Goal: Task Accomplishment & Management: Manage account settings

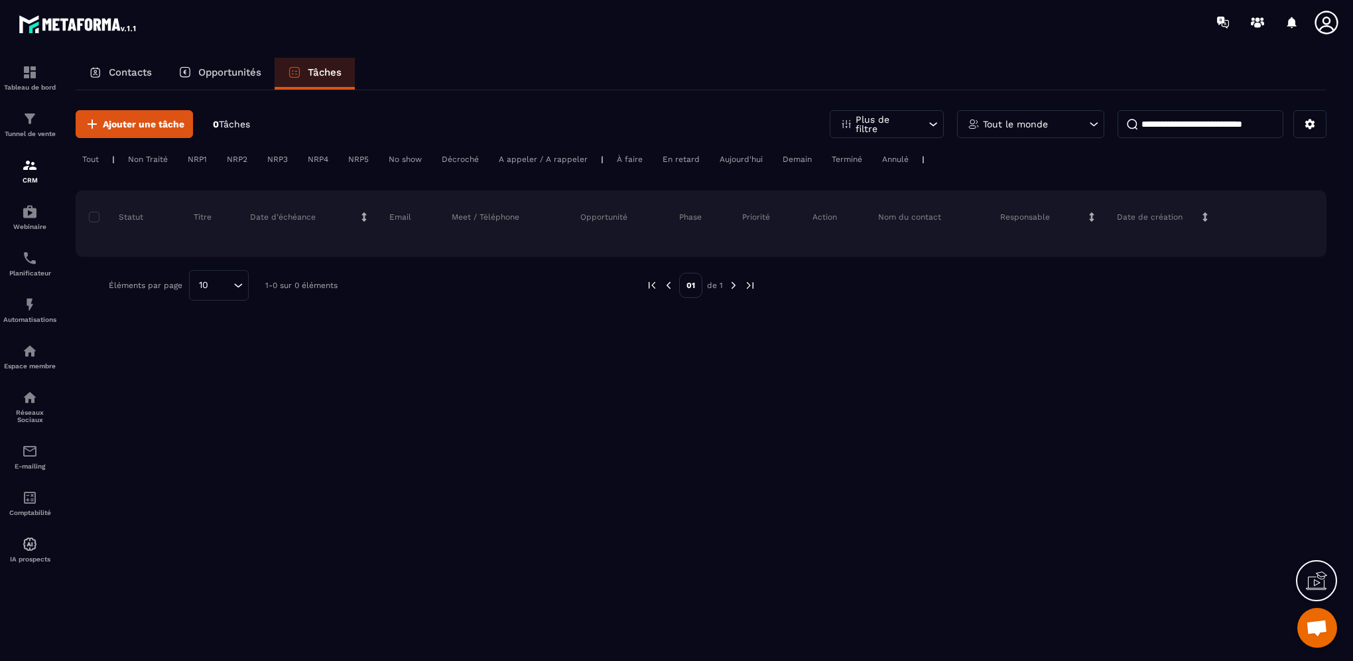
scroll to position [148, 0]
click at [29, 264] on img at bounding box center [30, 258] width 16 height 16
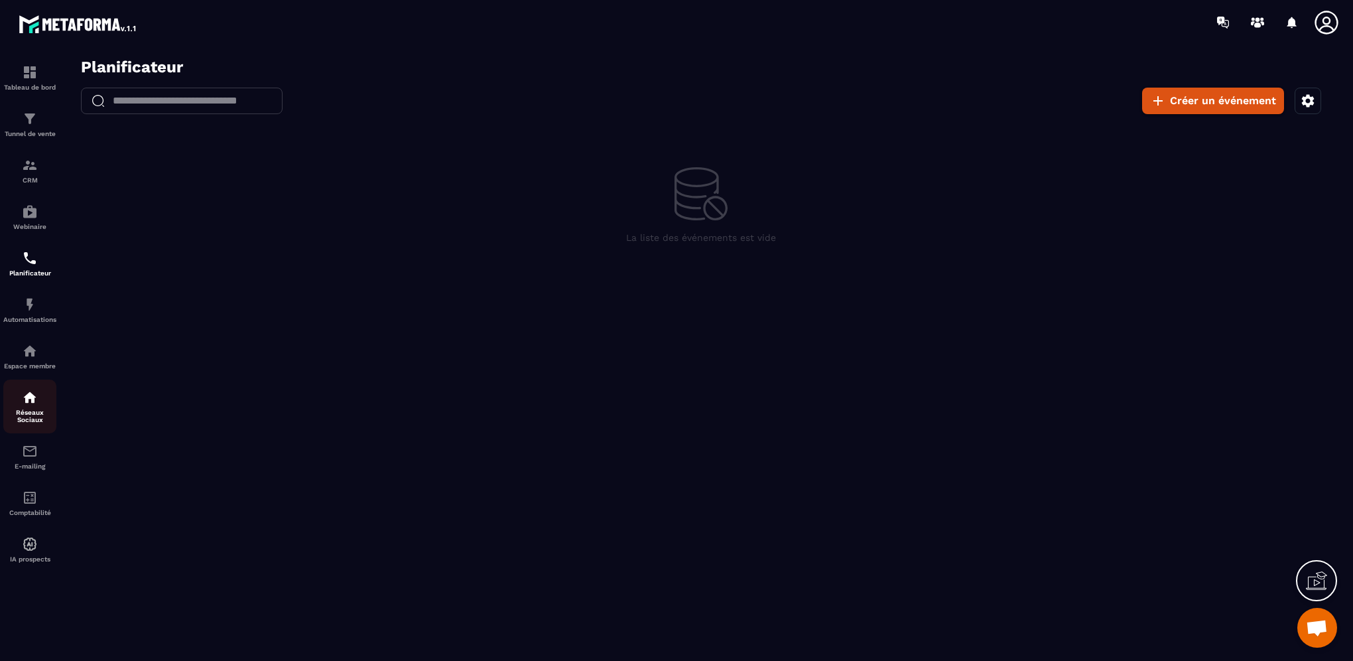
click at [32, 414] on p "Réseaux Sociaux" at bounding box center [29, 416] width 53 height 15
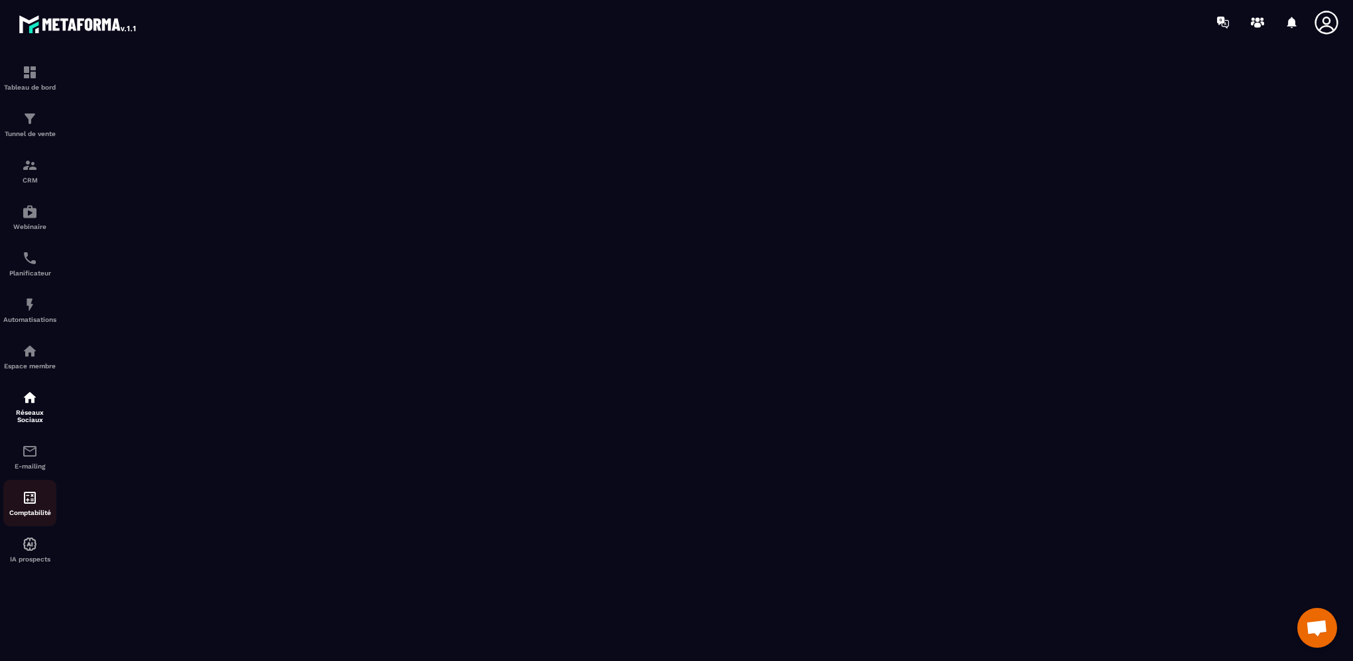
click at [27, 506] on img at bounding box center [30, 498] width 16 height 16
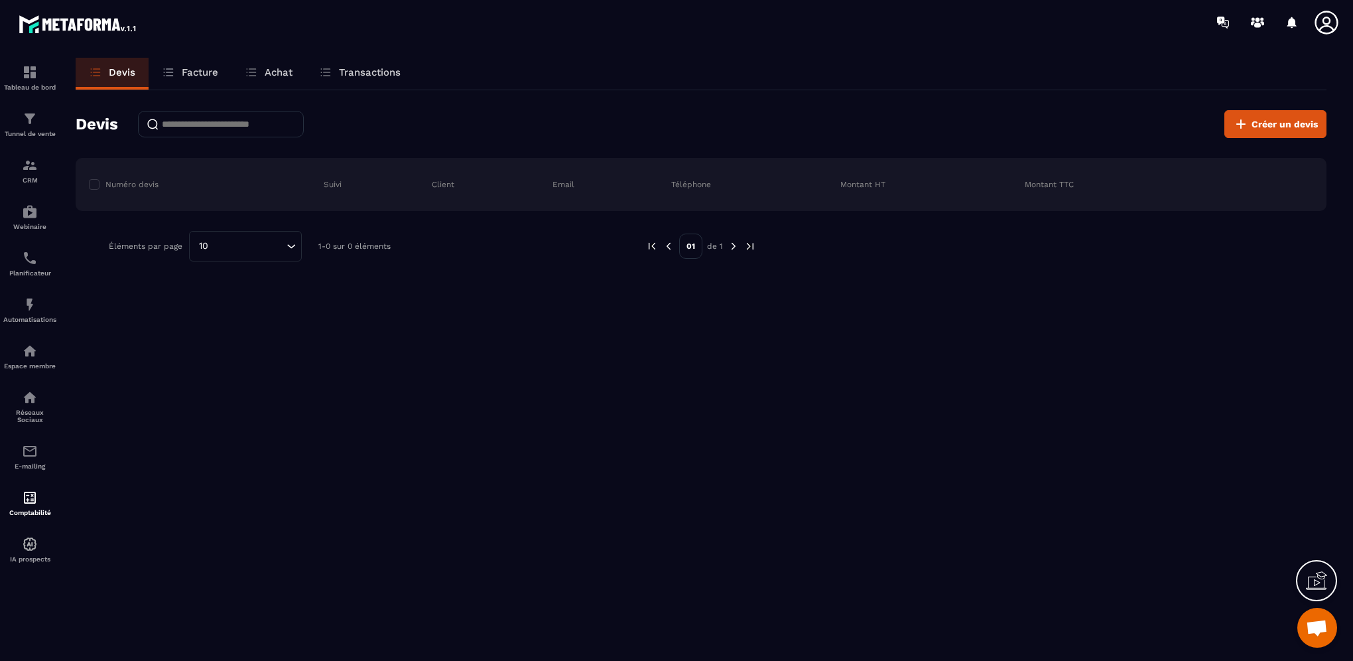
click at [209, 70] on p "Facture" at bounding box center [200, 72] width 36 height 12
click at [281, 74] on p "Achat" at bounding box center [279, 72] width 28 height 12
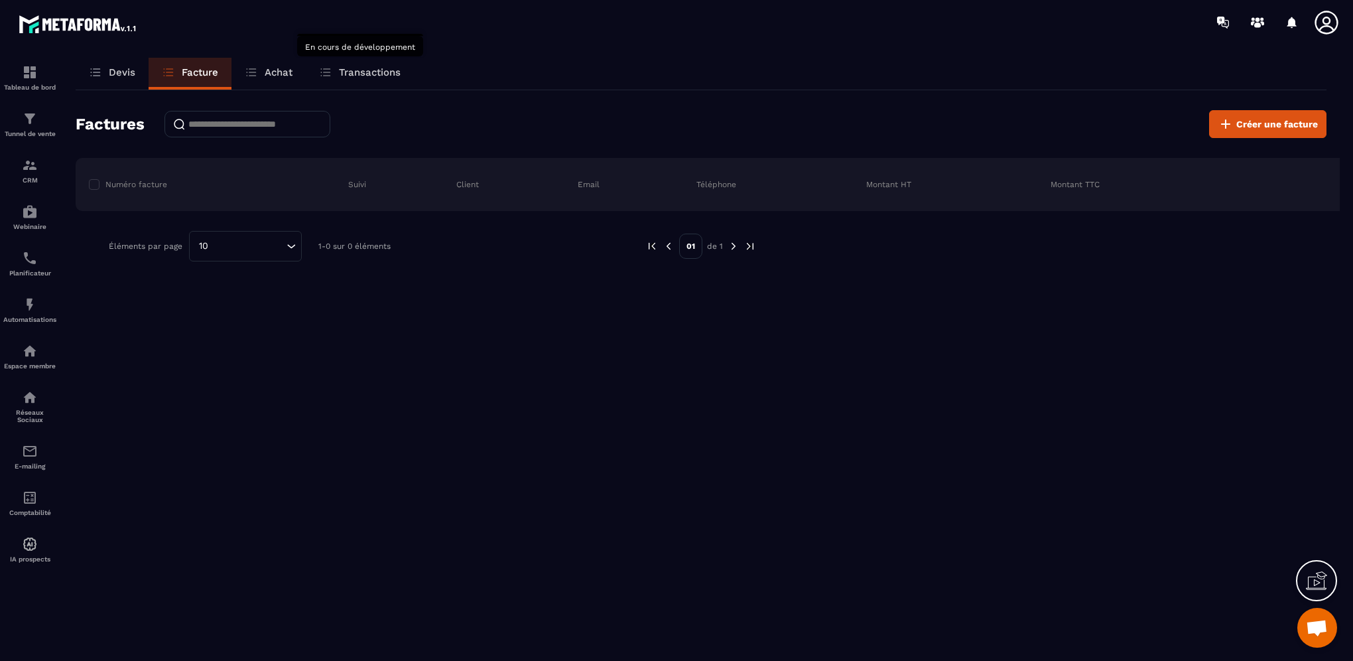
click at [373, 76] on p "Transactions" at bounding box center [370, 72] width 62 height 12
click at [117, 80] on link "Devis" at bounding box center [112, 74] width 73 height 32
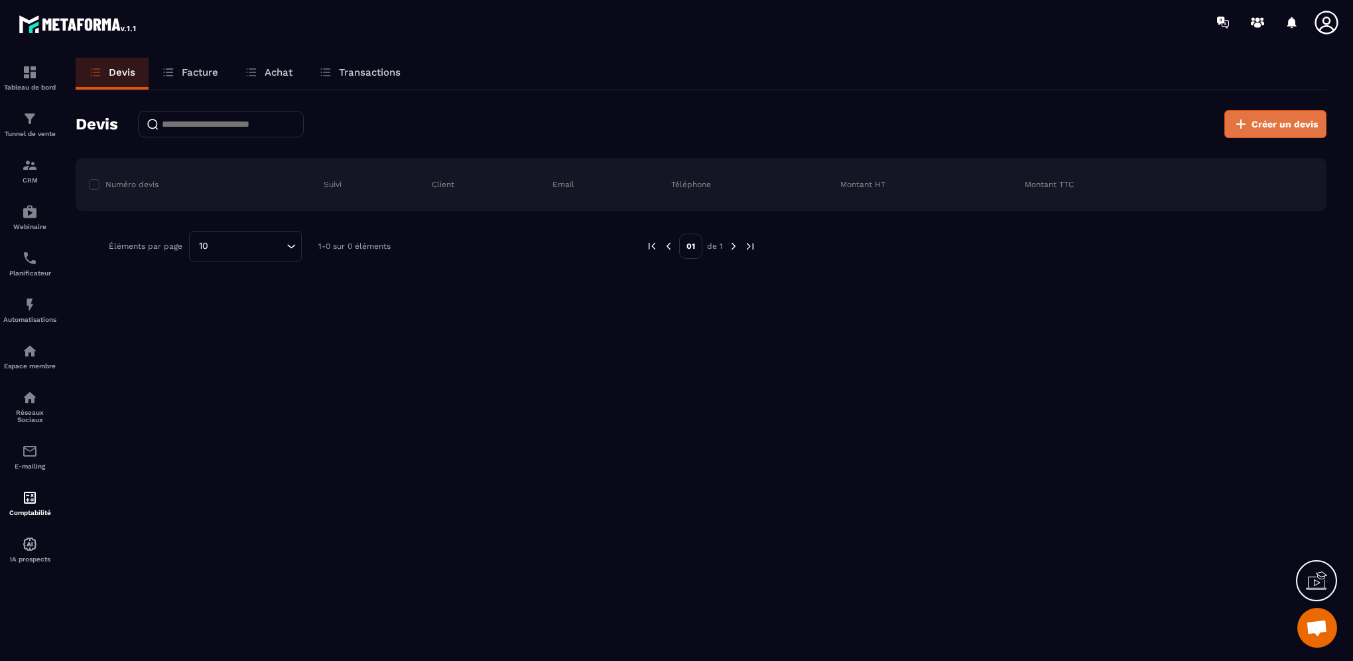
click at [1291, 130] on span "Créer un devis" at bounding box center [1285, 123] width 66 height 13
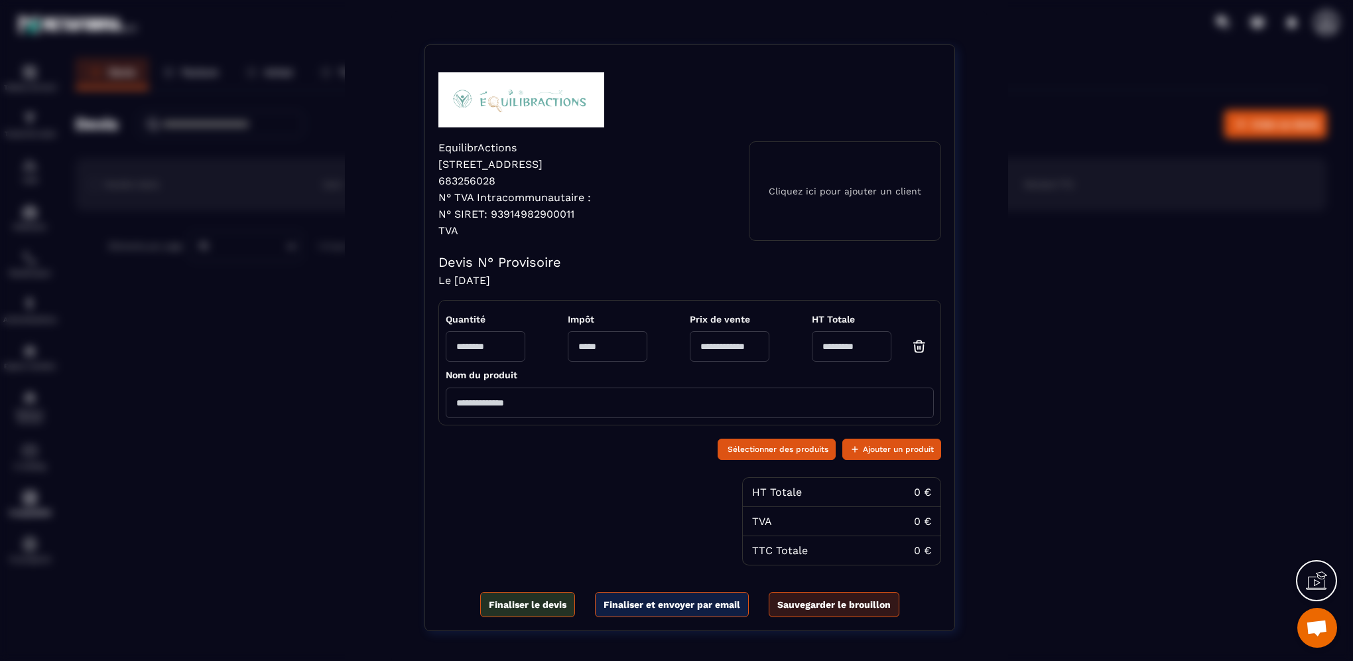
scroll to position [129, 0]
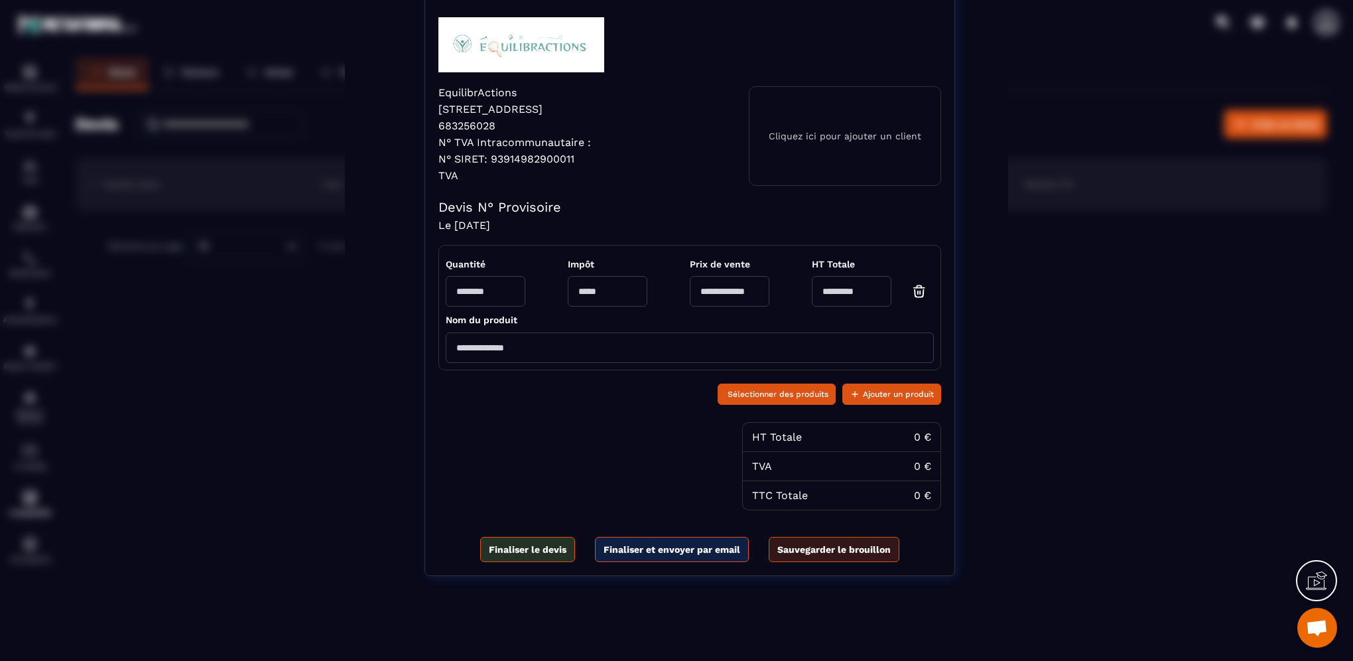
click at [780, 135] on p "Cliquez ici pour ajouter un client" at bounding box center [845, 136] width 153 height 11
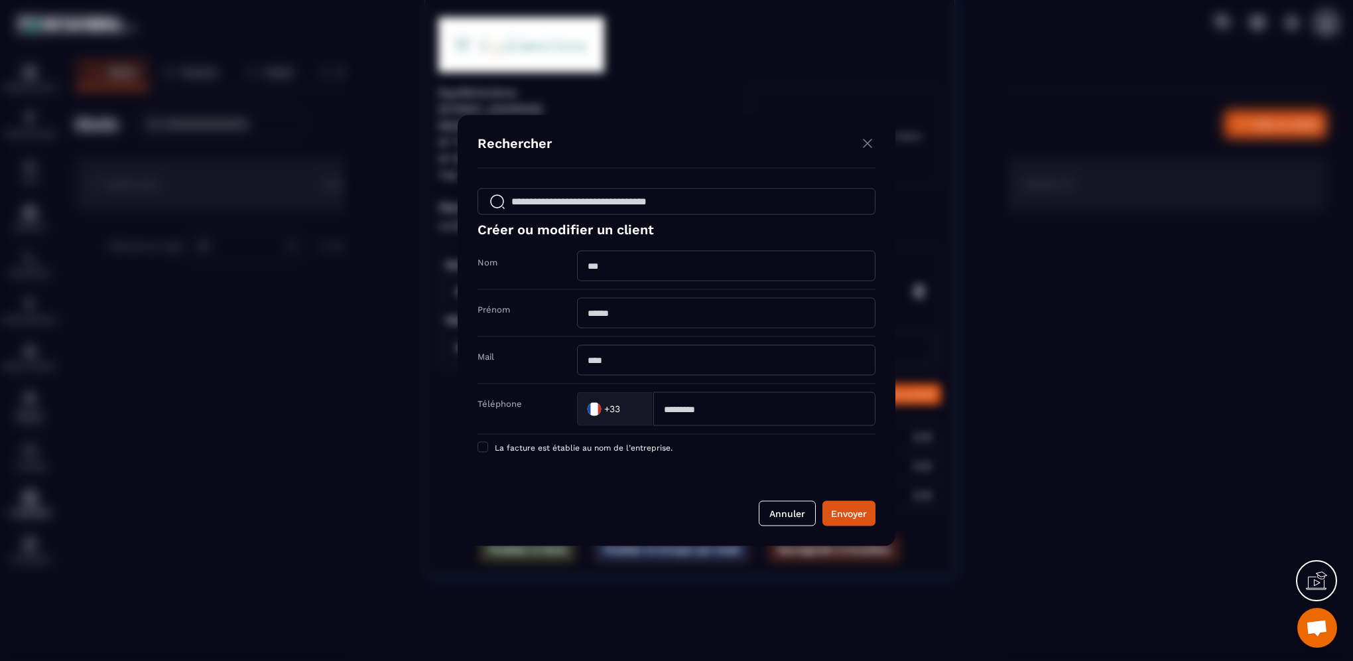
click at [867, 146] on img "Modal window" at bounding box center [868, 143] width 16 height 17
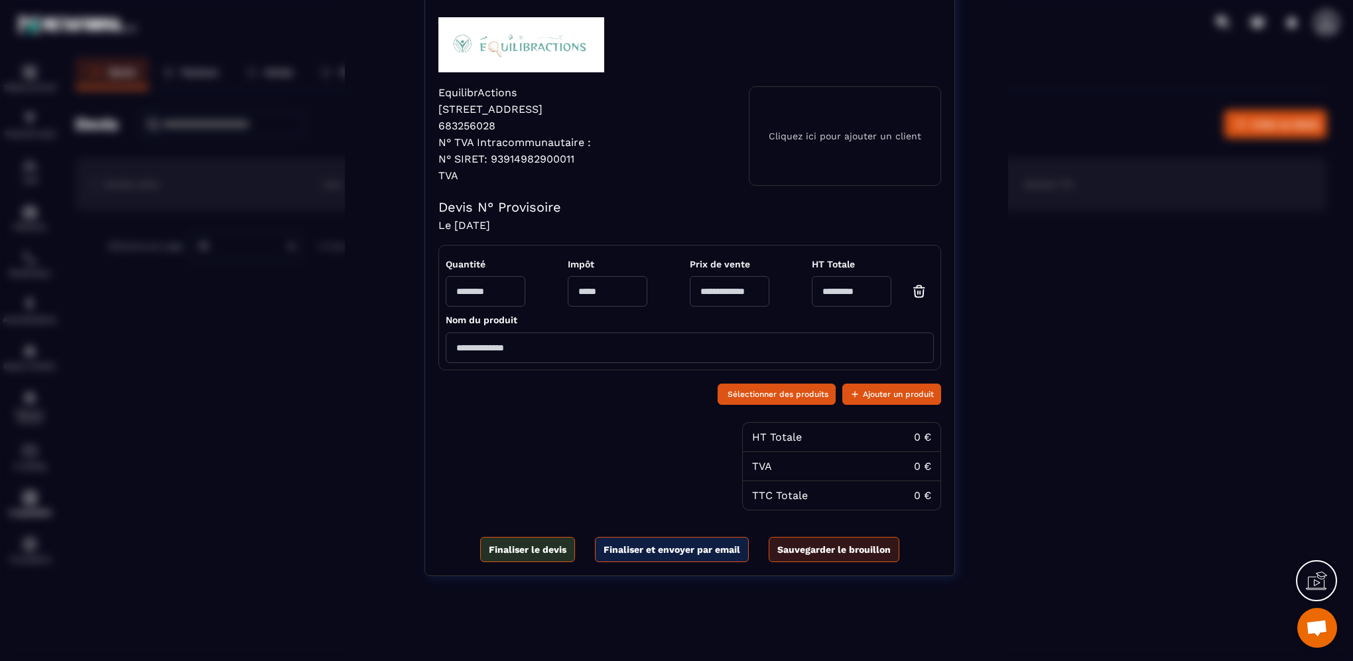
click at [228, 421] on div "Créer un devis EquilibrActions 35 C Rue pasteur 683256028 N° TVA Intracommunaut…" at bounding box center [676, 266] width 1353 height 791
click at [774, 399] on span "Sélectionner des produits" at bounding box center [778, 393] width 101 height 13
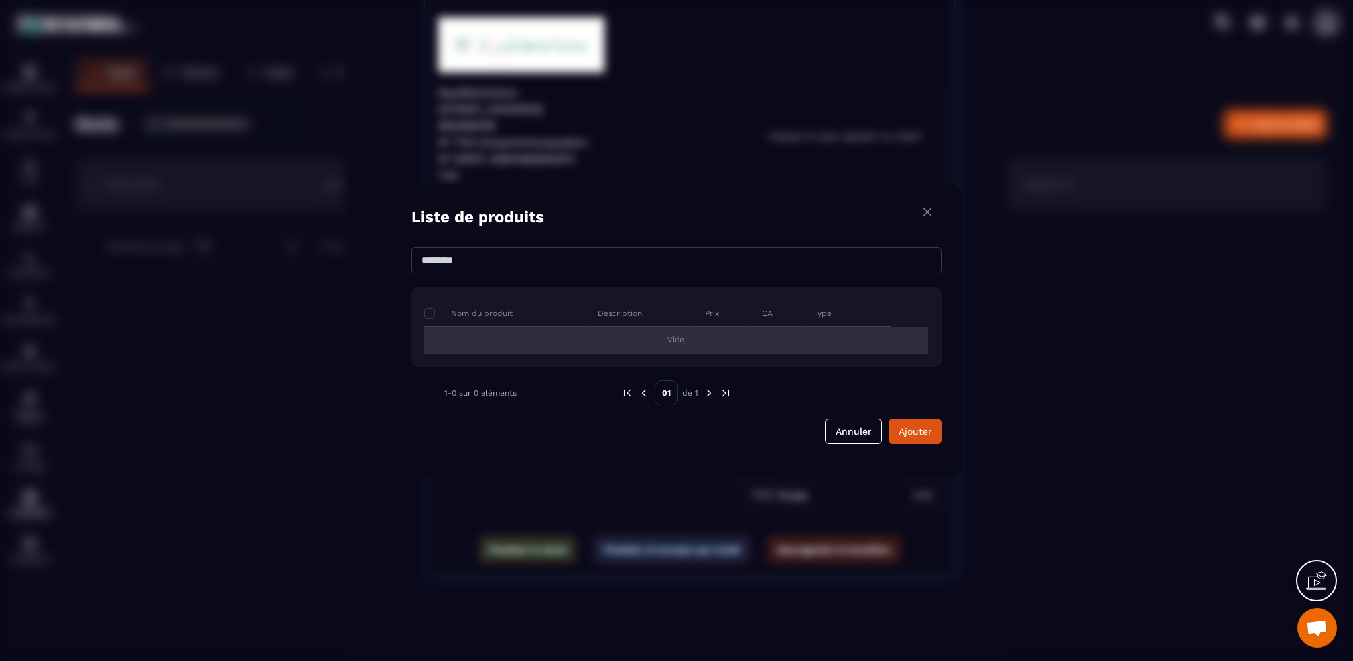
click at [494, 348] on div "Vide" at bounding box center [677, 339] width 504 height 27
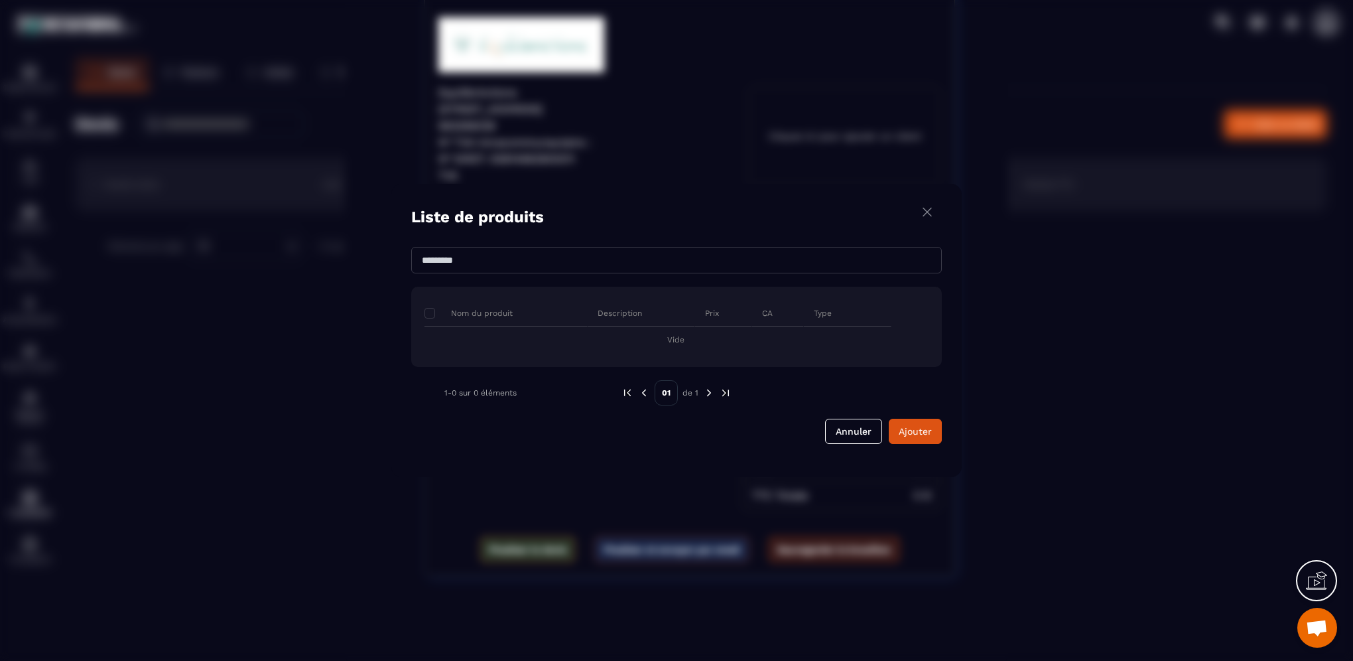
click at [923, 214] on img "Modal window" at bounding box center [928, 212] width 16 height 17
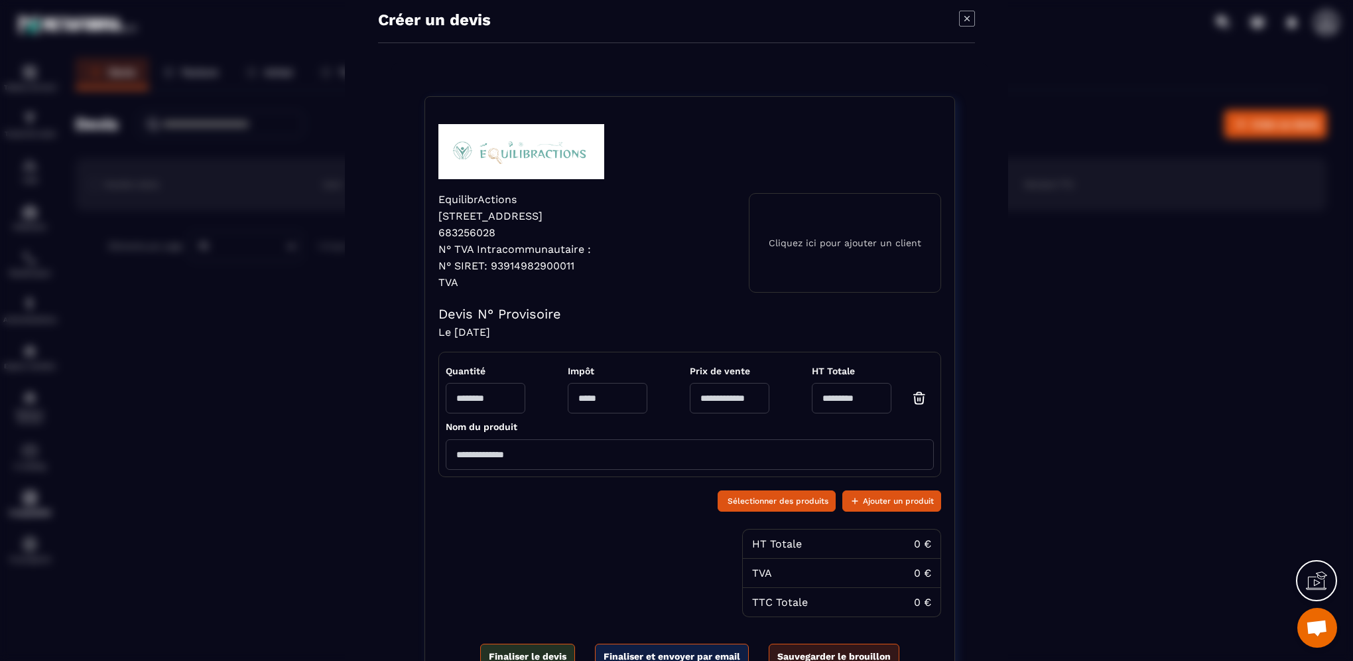
scroll to position [0, 0]
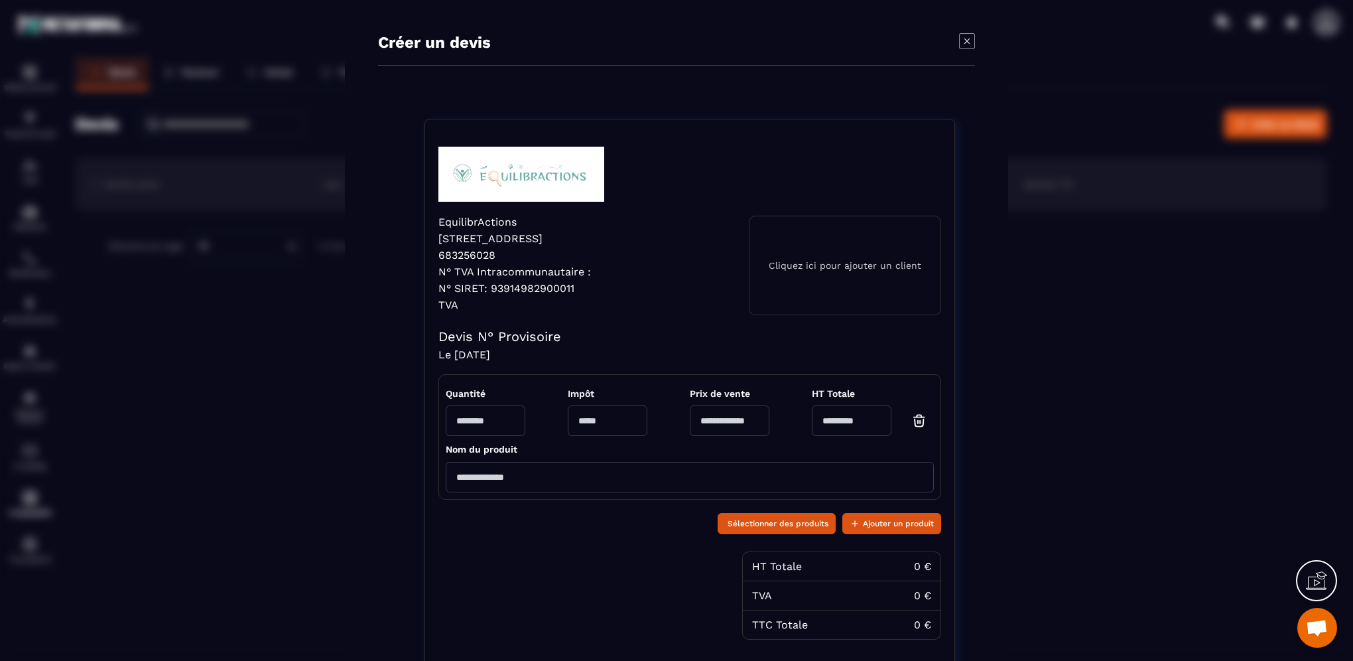
click at [965, 40] on icon "Modal window" at bounding box center [967, 41] width 16 height 16
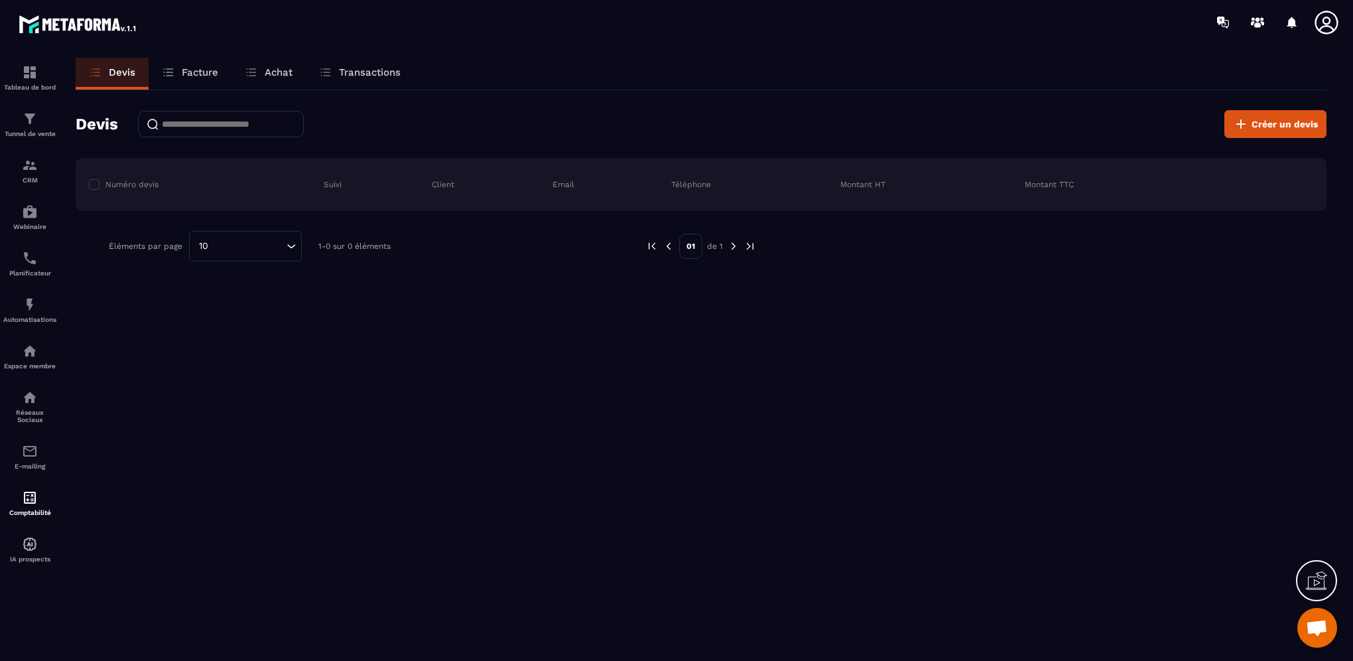
click at [1326, 22] on icon at bounding box center [1327, 22] width 27 height 27
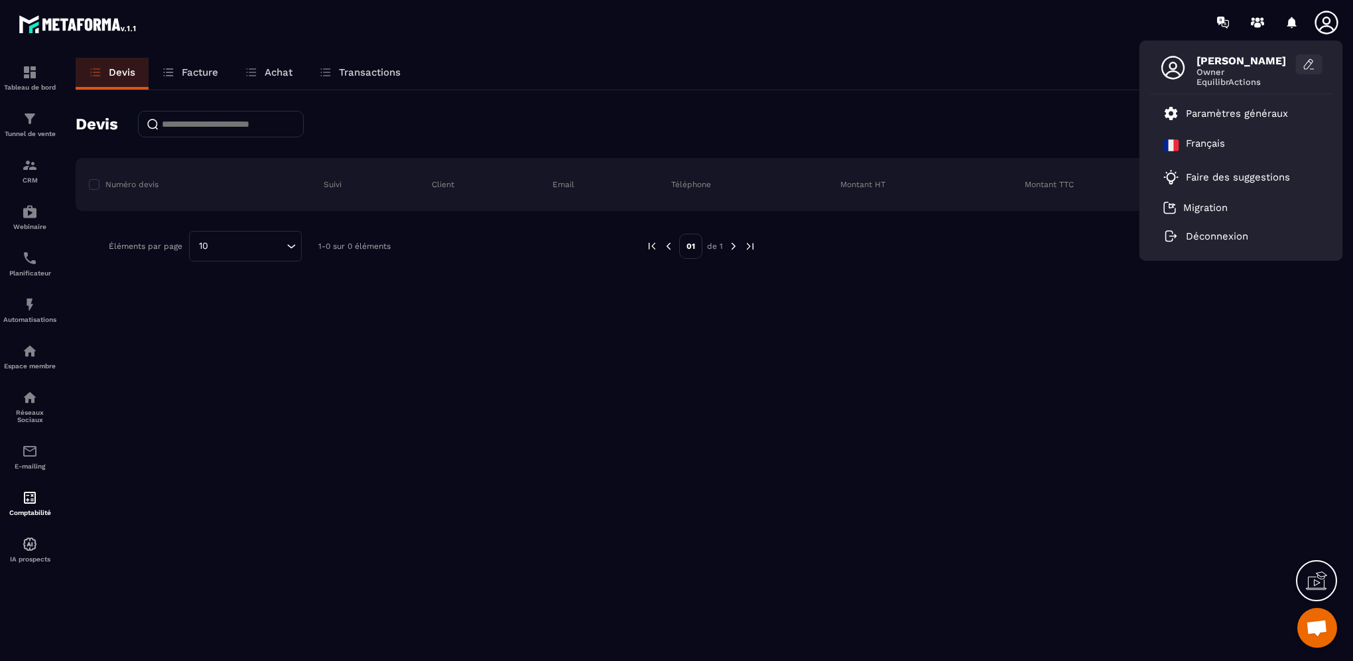
click at [1310, 67] on icon at bounding box center [1309, 64] width 13 height 13
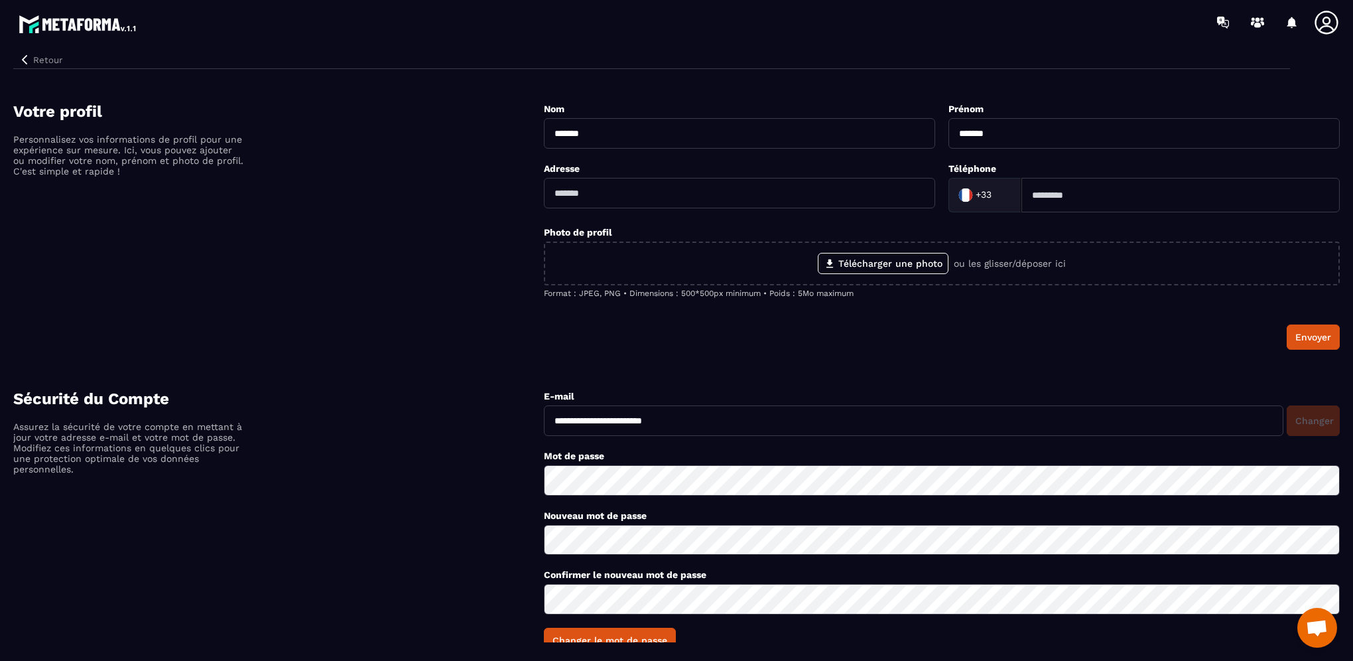
click at [1329, 21] on icon at bounding box center [1326, 22] width 23 height 23
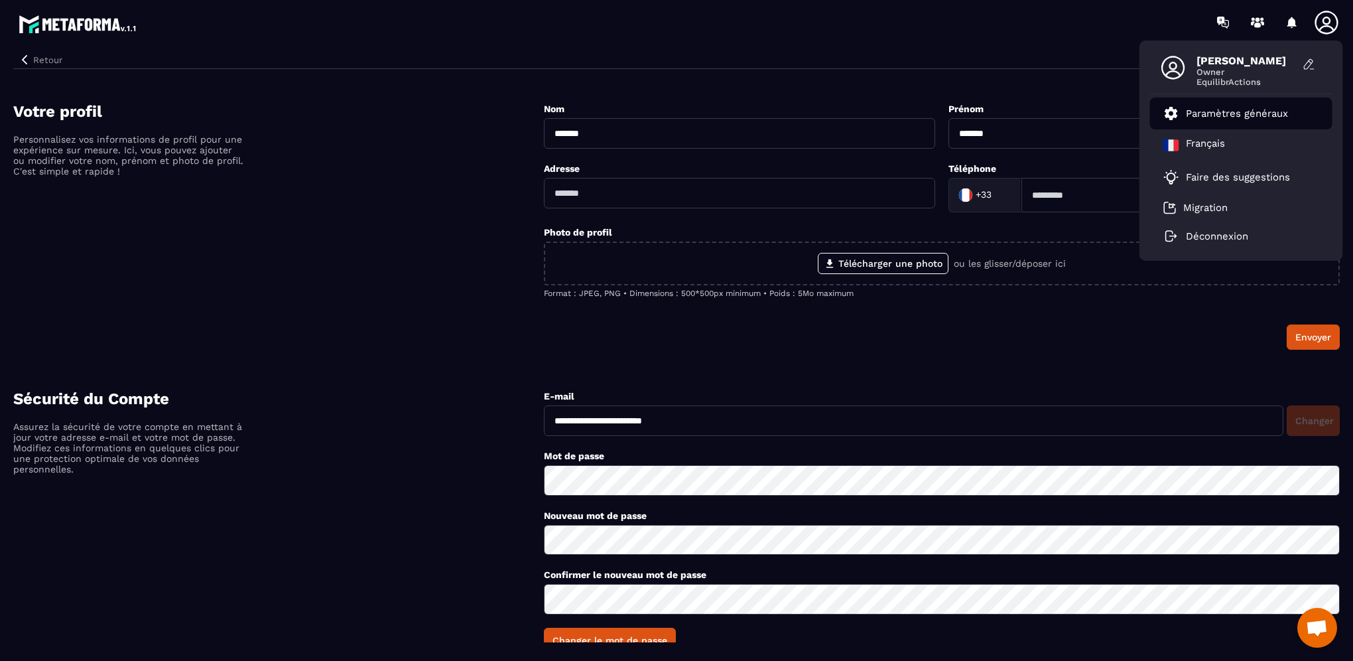
click at [1220, 119] on link "Paramètres généraux" at bounding box center [1226, 113] width 125 height 16
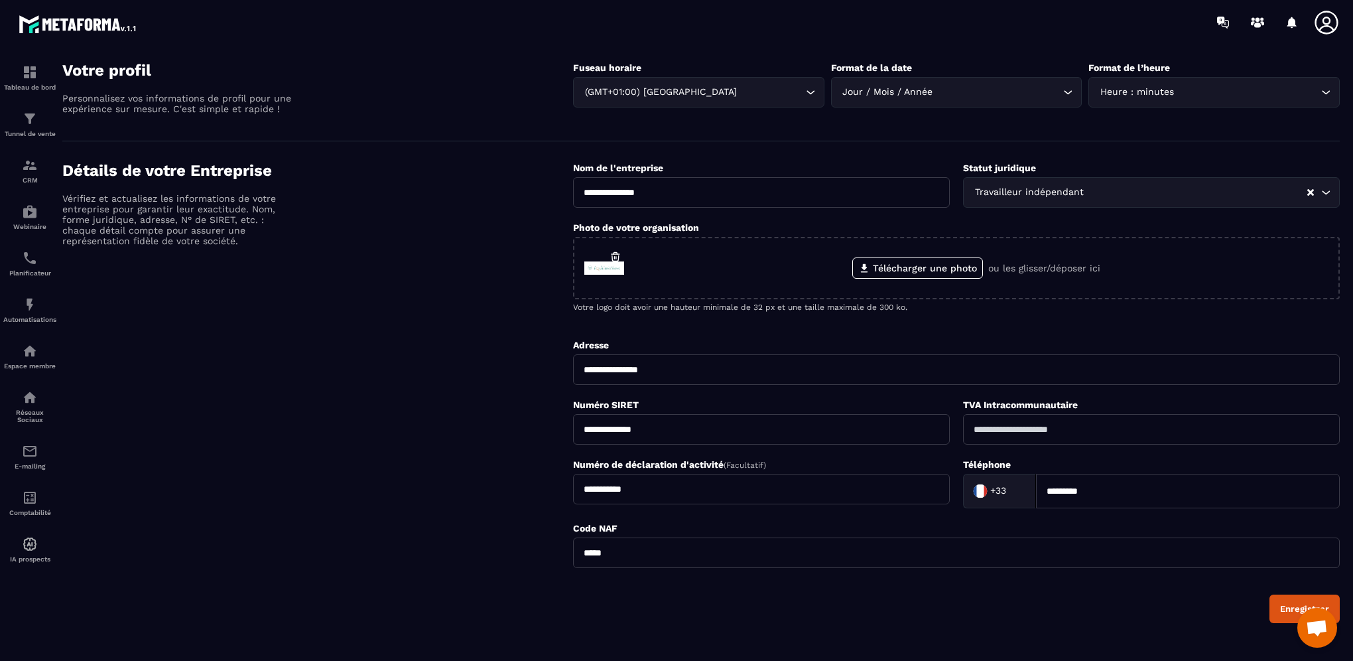
scroll to position [199, 0]
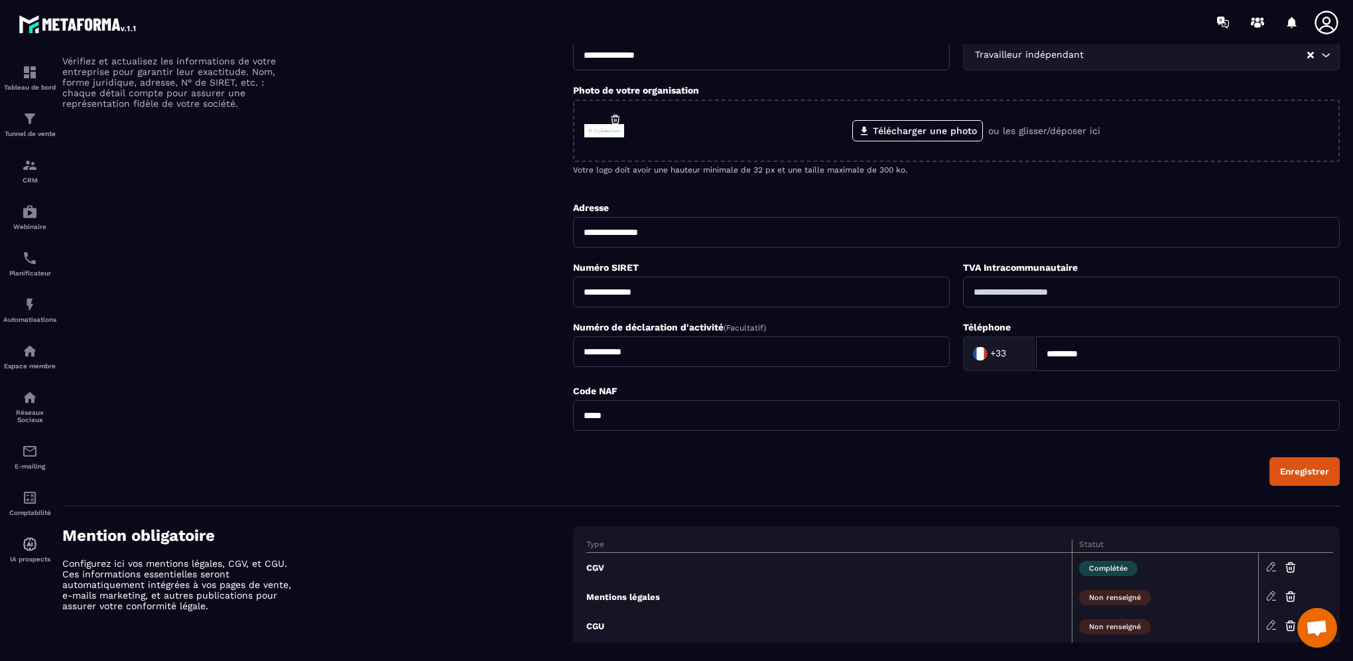
click at [1099, 292] on input "text" at bounding box center [1151, 292] width 377 height 31
paste input "**********"
drag, startPoint x: 1328, startPoint y: 290, endPoint x: 1149, endPoint y: 300, distance: 178.7
click at [1149, 300] on input "**********" at bounding box center [1151, 292] width 377 height 31
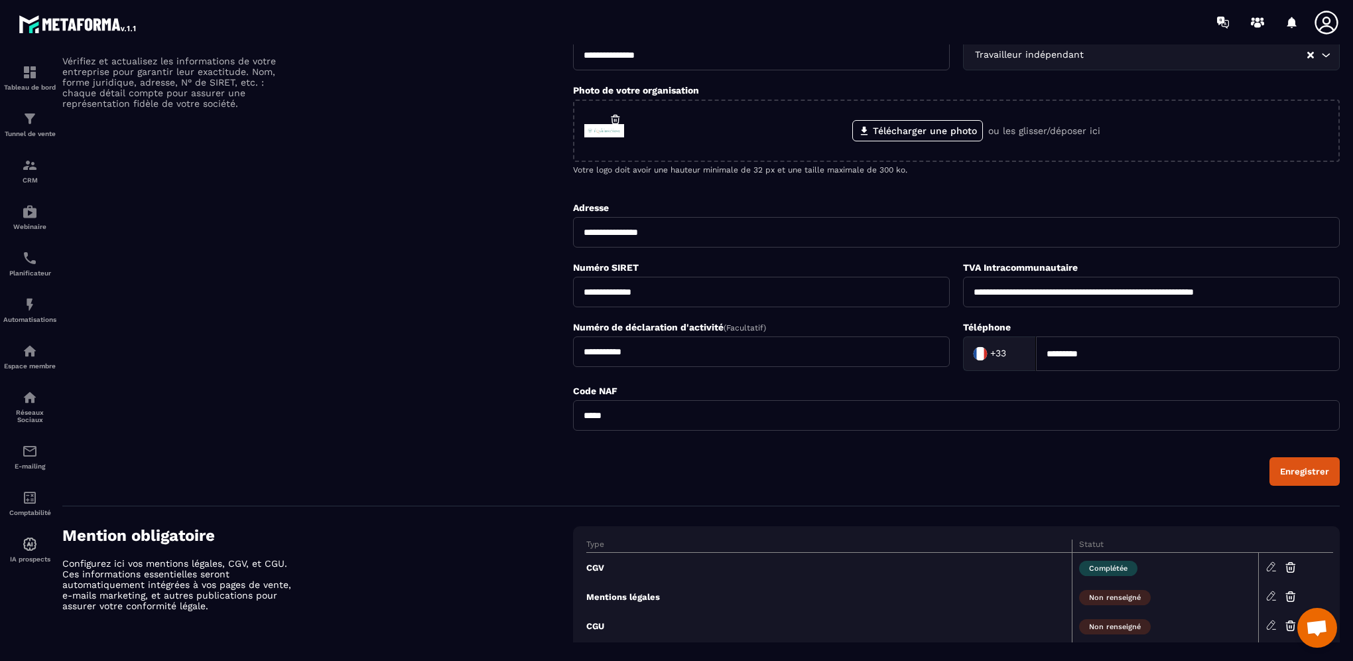
scroll to position [0, 0]
type input "**********"
click at [1304, 473] on div "Enregistrer" at bounding box center [1304, 471] width 49 height 10
